Goal: Information Seeking & Learning: Learn about a topic

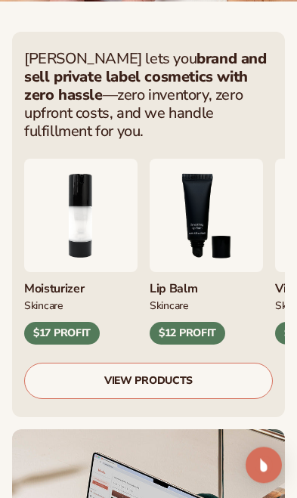
scroll to position [674, 0]
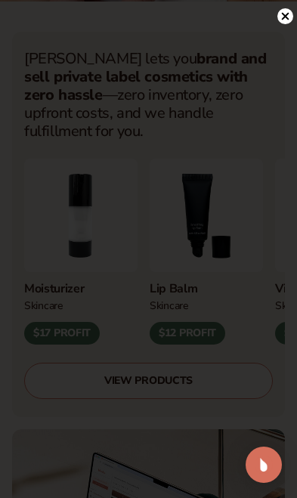
click at [285, 24] on circle at bounding box center [285, 16] width 16 height 16
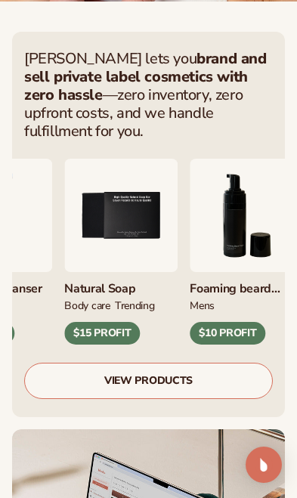
click at [173, 378] on link "VIEW PRODUCTS" at bounding box center [148, 380] width 248 height 36
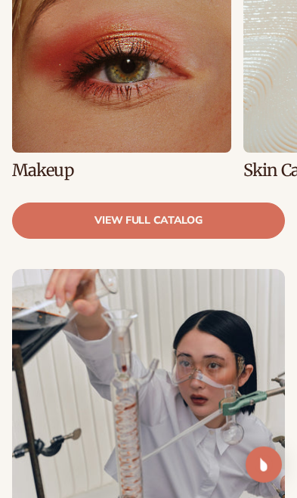
scroll to position [1057, 0]
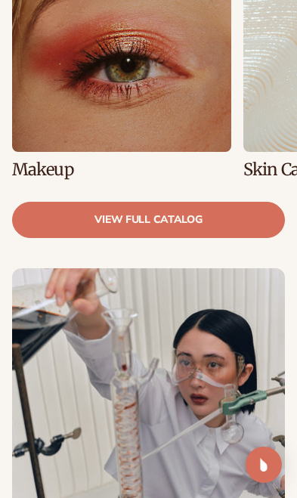
click at [178, 117] on link "1 / 8" at bounding box center [121, 55] width 219 height 245
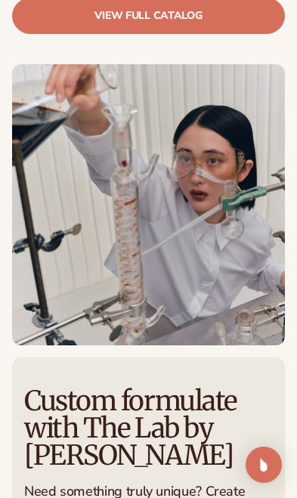
scroll to position [1374, 0]
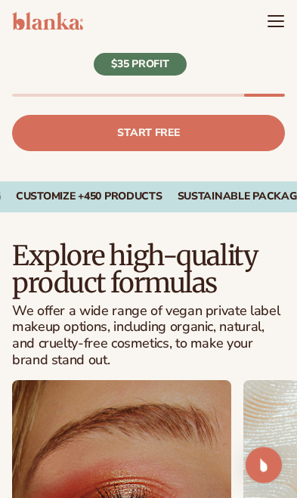
click at [271, 20] on icon "Menu" at bounding box center [276, 21] width 18 height 18
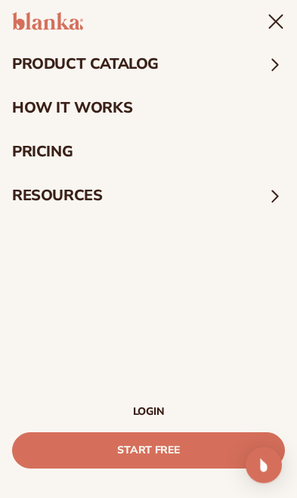
scroll to position [681, 0]
click at [202, 64] on summary "product catalog" at bounding box center [148, 64] width 297 height 44
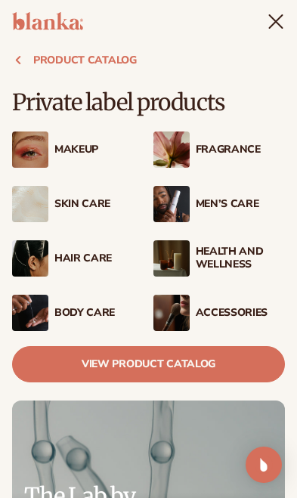
click at [217, 152] on div "Fragrance" at bounding box center [241, 149] width 90 height 13
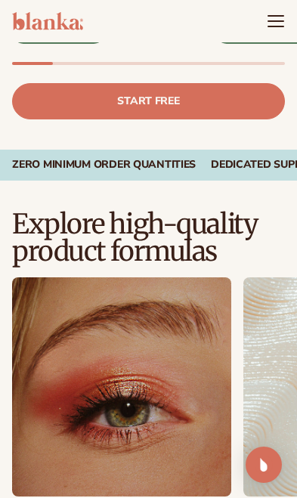
click at [267, 233] on h2 "Explore high-quality product formulas" at bounding box center [148, 238] width 273 height 54
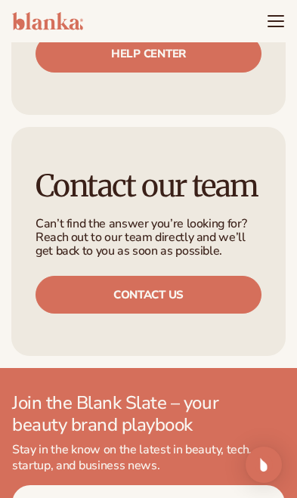
scroll to position [1986, 0]
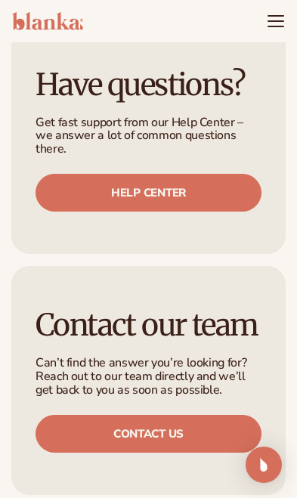
click at [268, 17] on icon "Menu" at bounding box center [276, 21] width 18 height 18
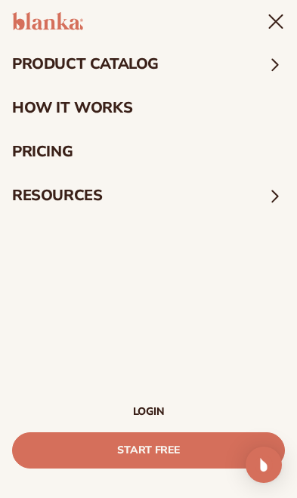
click at [237, 54] on summary "product catalog" at bounding box center [148, 64] width 297 height 44
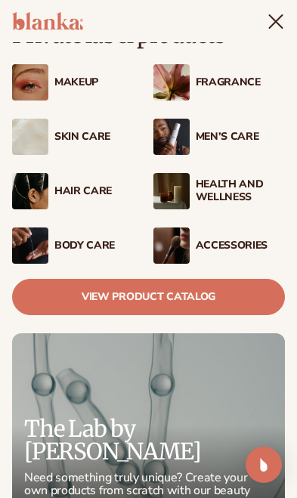
scroll to position [67, 0]
click at [211, 303] on link "View Product Catalog" at bounding box center [148, 297] width 273 height 36
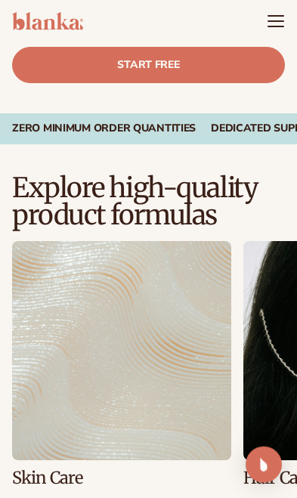
scroll to position [790, 0]
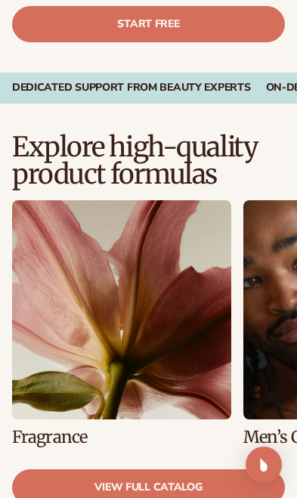
click at [191, 297] on link "5 / 8" at bounding box center [121, 322] width 219 height 245
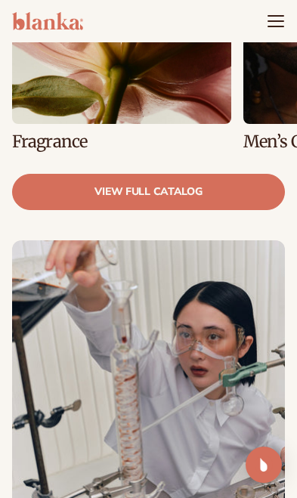
scroll to position [1085, 0]
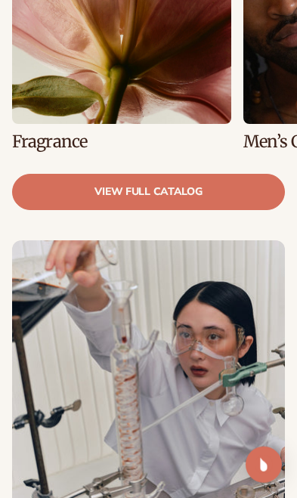
click at [202, 188] on link "view full catalog" at bounding box center [148, 192] width 273 height 36
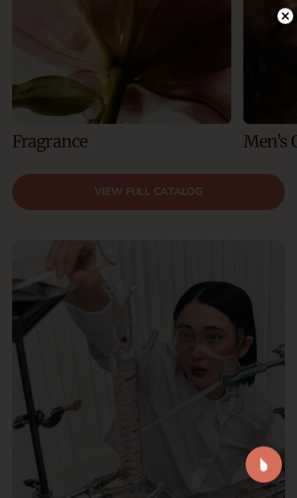
click at [281, 20] on circle at bounding box center [285, 16] width 16 height 16
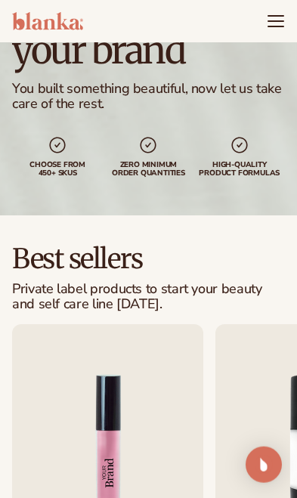
scroll to position [0, 0]
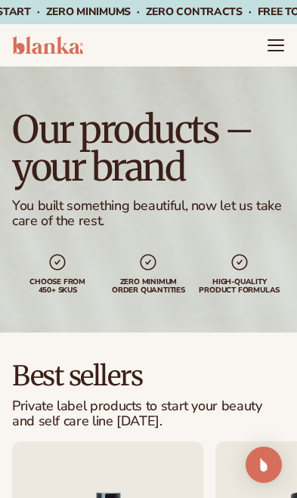
click at [273, 40] on icon "Menu" at bounding box center [275, 40] width 15 height 0
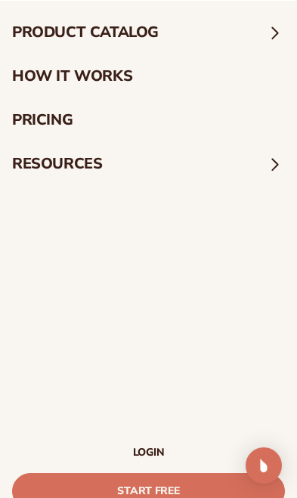
scroll to position [56, 0]
click at [162, 452] on link "LOGIN" at bounding box center [148, 452] width 273 height 11
